Goal: Task Accomplishment & Management: Manage account settings

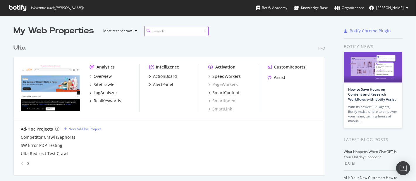
scroll to position [234, 311]
click at [233, 77] on div "SpeedWorkers" at bounding box center [226, 77] width 28 height 6
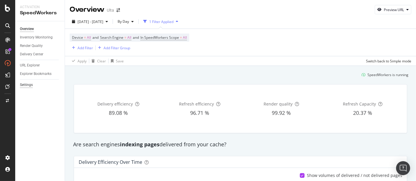
click at [26, 87] on div "Settings" at bounding box center [26, 85] width 13 height 6
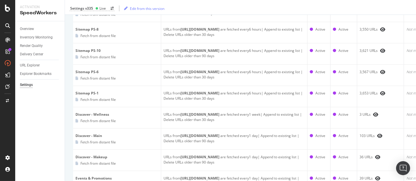
scroll to position [487, 0]
